Goal: Transaction & Acquisition: Purchase product/service

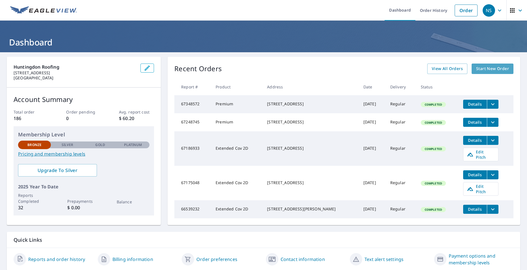
click at [497, 66] on span "Start New Order" at bounding box center [492, 68] width 33 height 7
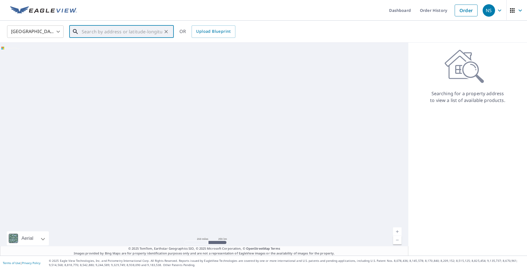
click at [117, 29] on input "text" at bounding box center [122, 32] width 81 height 16
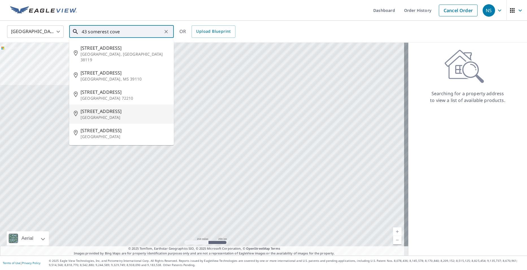
click at [108, 108] on span "[STREET_ADDRESS]" at bounding box center [125, 111] width 89 height 7
type input "[STREET_ADDRESS]"
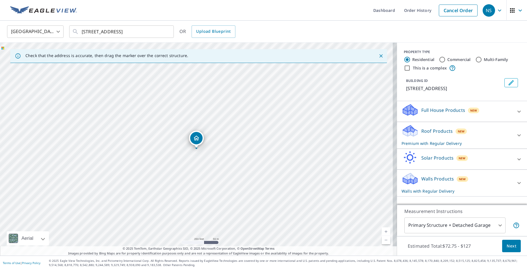
click at [382, 230] on link "Current Level 17, Zoom In" at bounding box center [386, 232] width 8 height 8
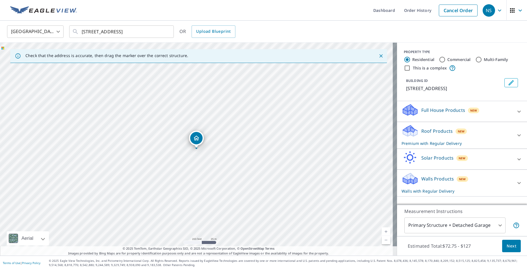
click at [382, 230] on link "Current Level 18, Zoom In" at bounding box center [386, 232] width 8 height 8
drag, startPoint x: 196, startPoint y: 138, endPoint x: 219, endPoint y: 144, distance: 23.9
drag, startPoint x: 196, startPoint y: 136, endPoint x: 193, endPoint y: 159, distance: 22.8
drag, startPoint x: 183, startPoint y: 152, endPoint x: 177, endPoint y: 164, distance: 13.7
click at [178, 164] on div "[STREET_ADDRESS]" at bounding box center [198, 149] width 397 height 213
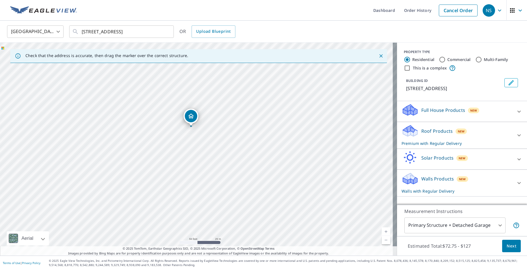
drag, startPoint x: 189, startPoint y: 133, endPoint x: 191, endPoint y: 116, distance: 17.3
click at [516, 182] on icon at bounding box center [519, 183] width 7 height 7
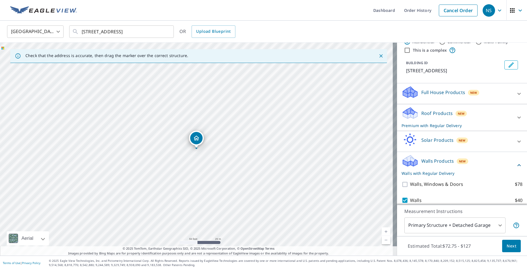
scroll to position [36, 0]
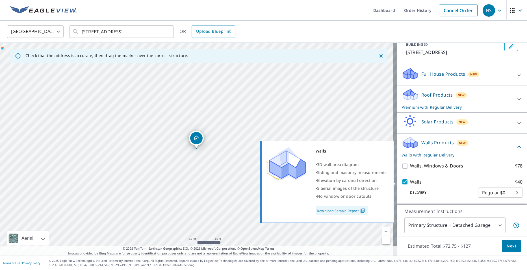
click at [402, 181] on input "Walls $40" at bounding box center [406, 182] width 8 height 7
checkbox input "false"
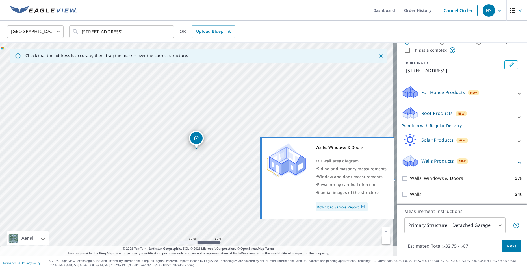
scroll to position [18, 0]
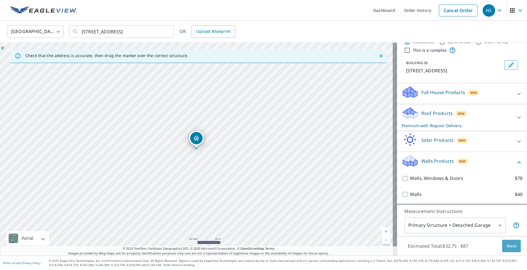
click at [511, 246] on span "Next" at bounding box center [512, 246] width 10 height 7
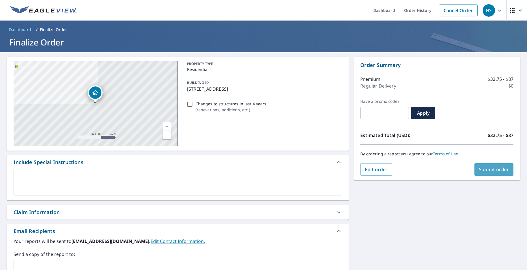
click at [501, 171] on span "Submit order" at bounding box center [494, 170] width 30 height 6
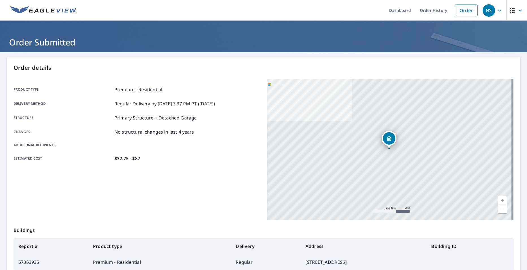
click at [497, 11] on icon "button" at bounding box center [500, 10] width 7 height 7
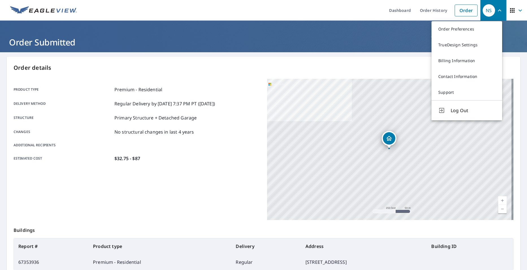
click at [459, 111] on span "Log Out" at bounding box center [473, 110] width 45 height 7
